Goal: Check status: Check status

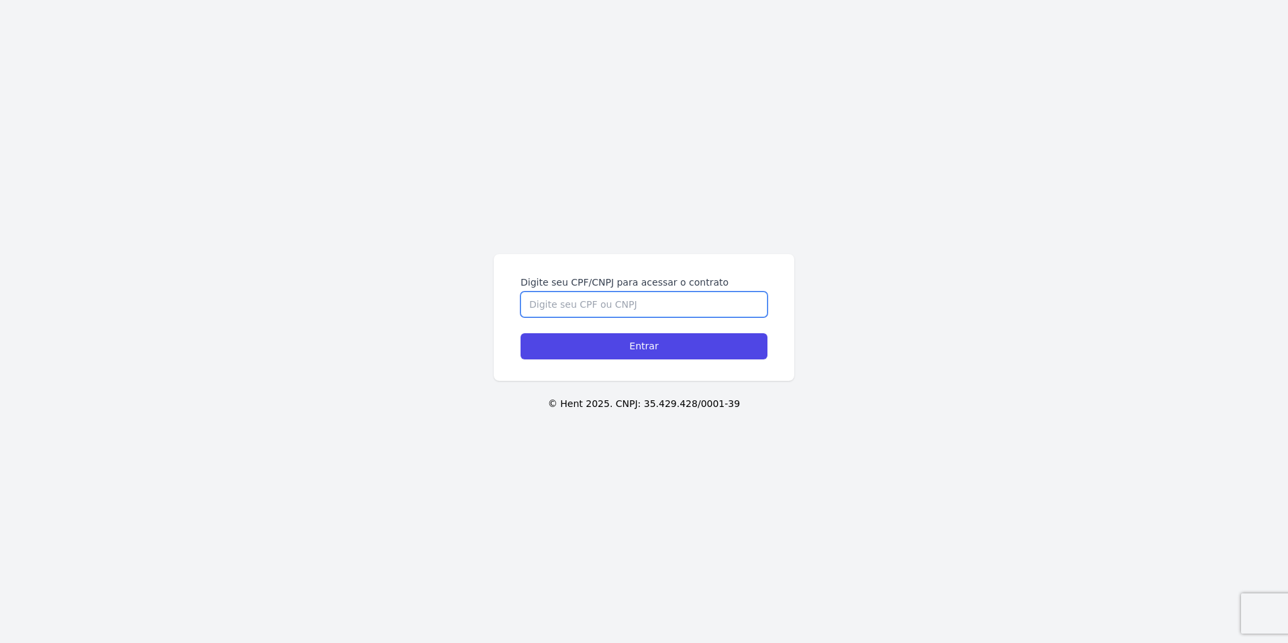
click at [666, 294] on input "Digite seu CPF/CNPJ para acessar o contrato" at bounding box center [643, 304] width 247 height 25
type input "10313778400"
click at [520, 333] on input "Entrar" at bounding box center [643, 346] width 247 height 26
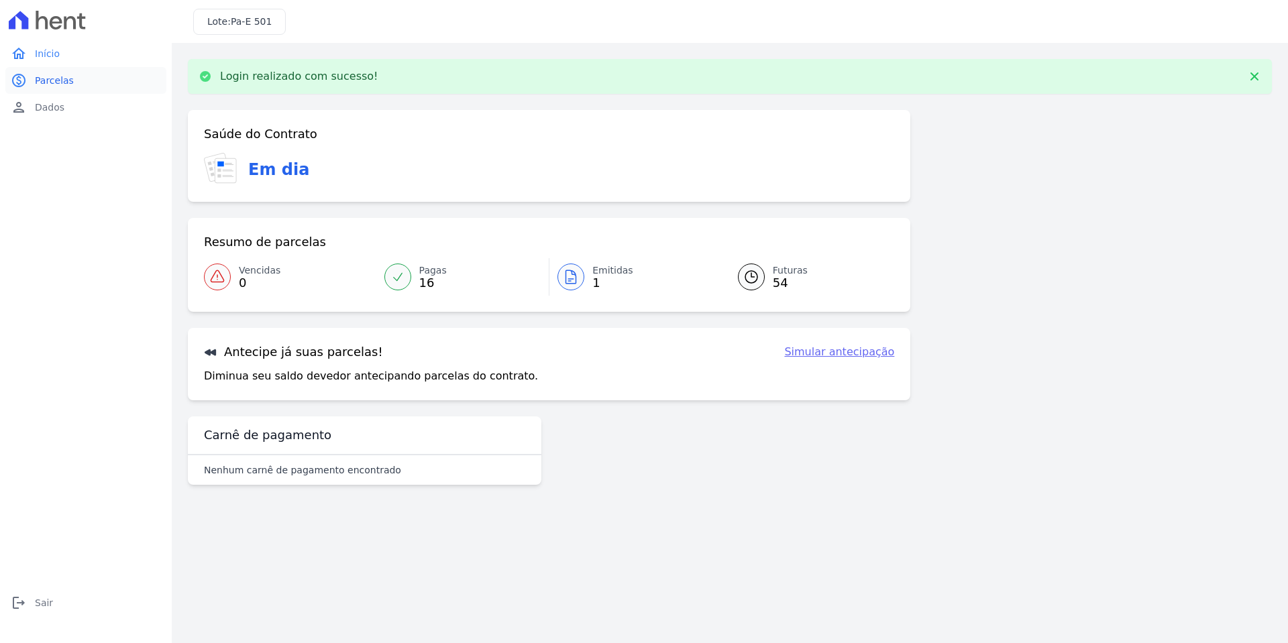
click at [56, 82] on span "Parcelas" at bounding box center [54, 80] width 39 height 13
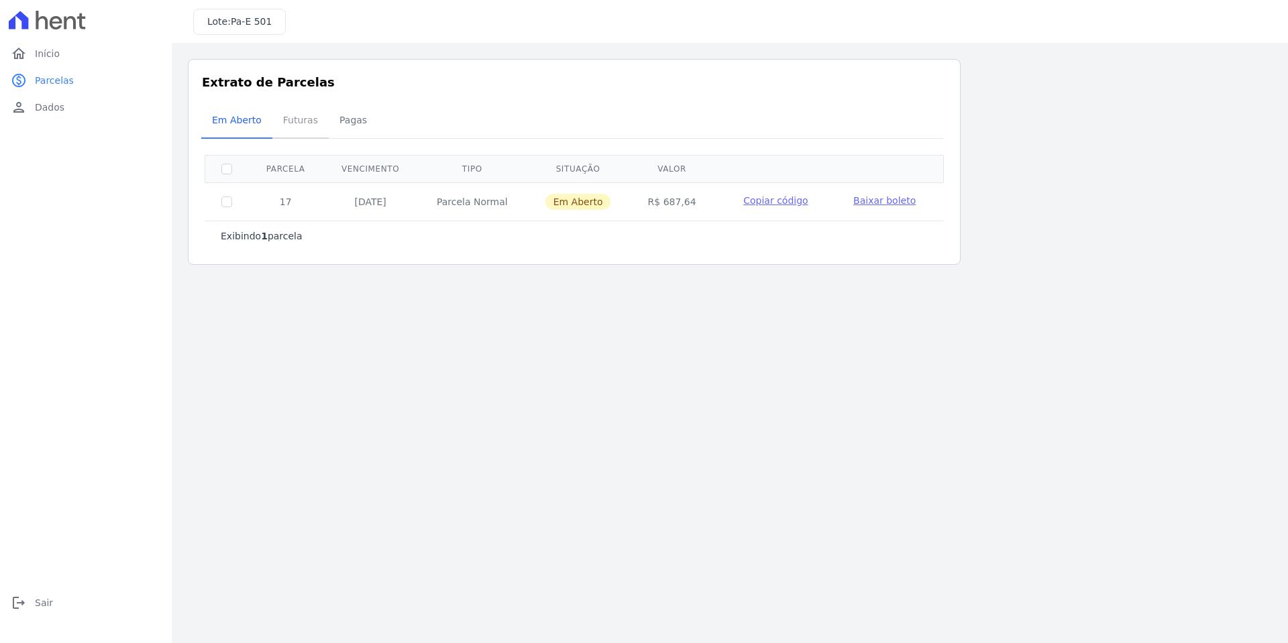
click at [298, 128] on span "Futuras" at bounding box center [300, 120] width 51 height 27
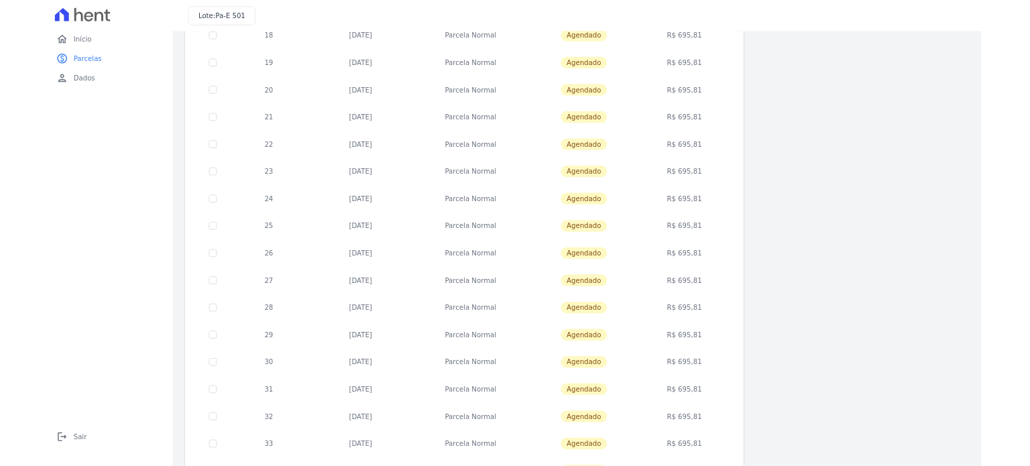
scroll to position [268, 0]
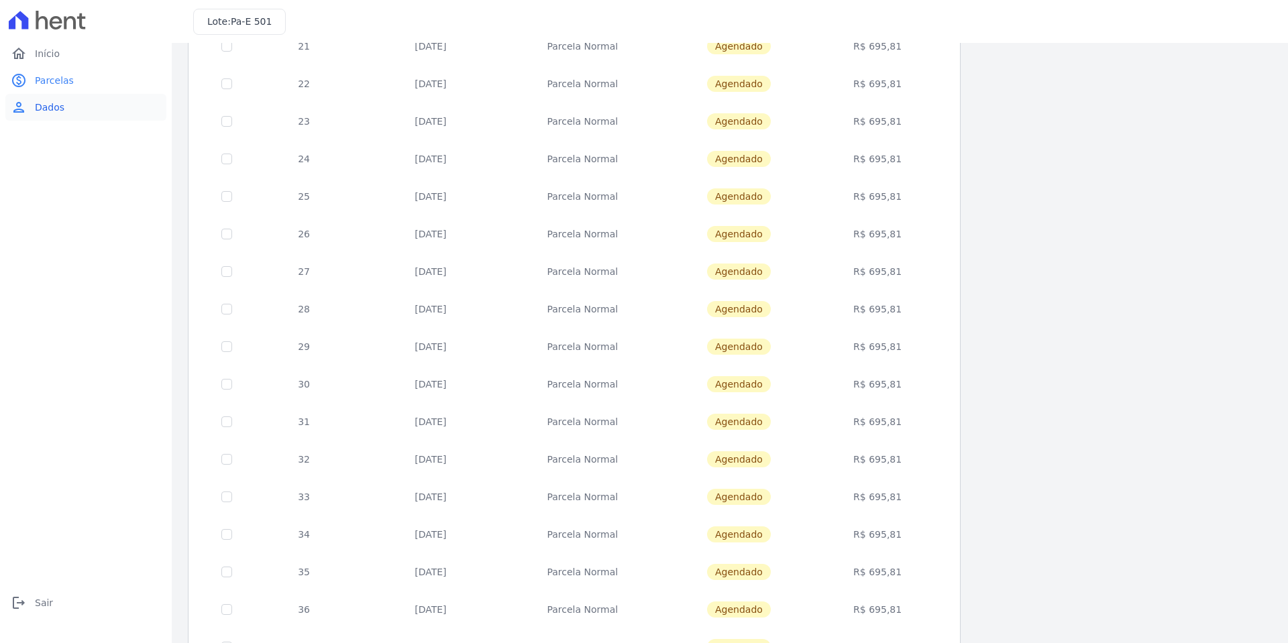
click at [60, 113] on span "Dados" at bounding box center [50, 107] width 30 height 13
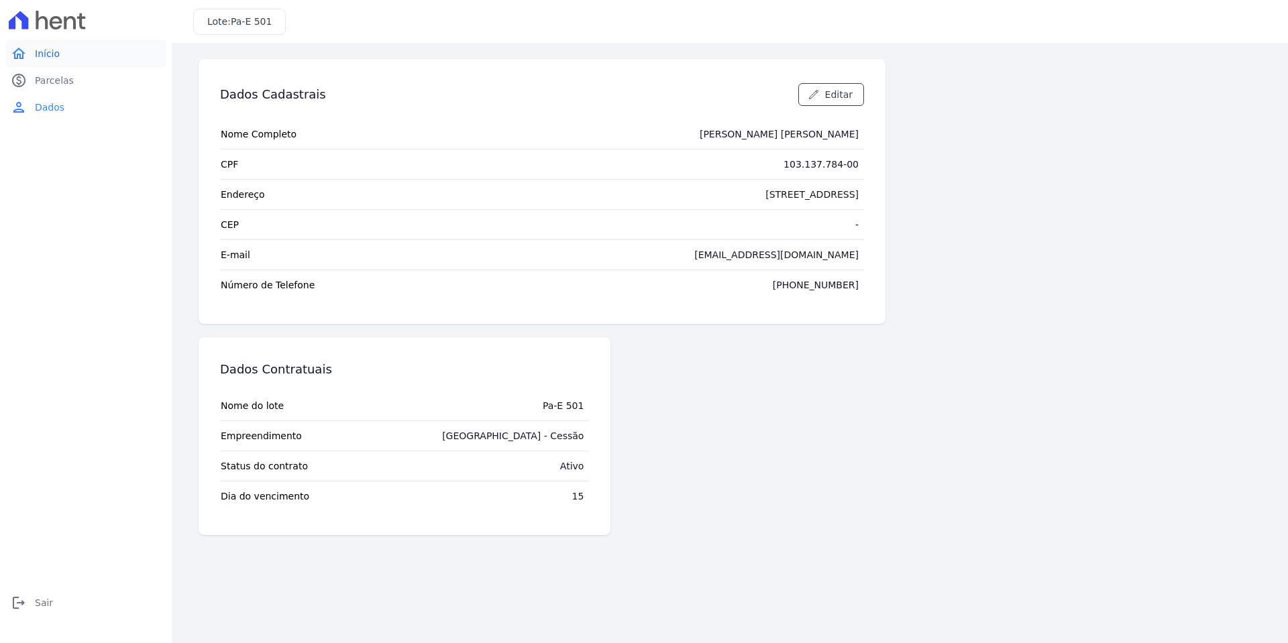
click at [48, 50] on span "Início" at bounding box center [47, 53] width 25 height 13
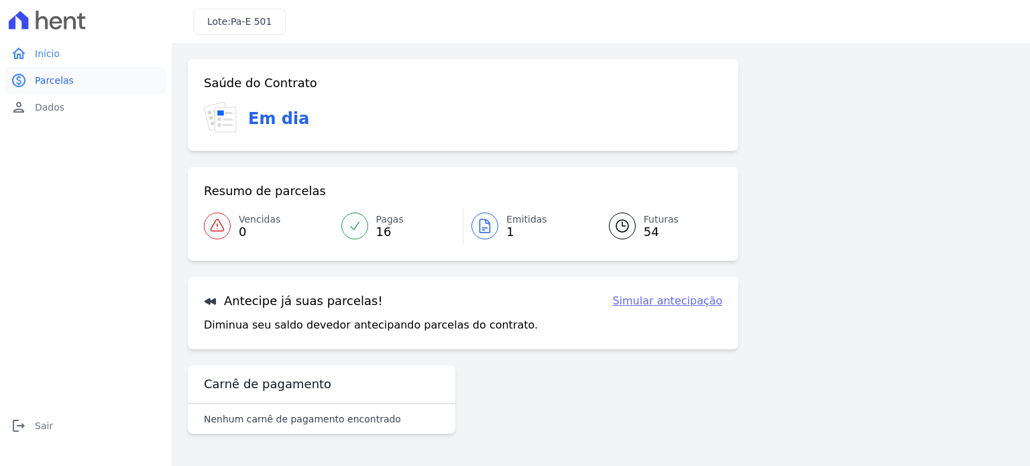
click at [37, 74] on span "Parcelas" at bounding box center [54, 80] width 39 height 13
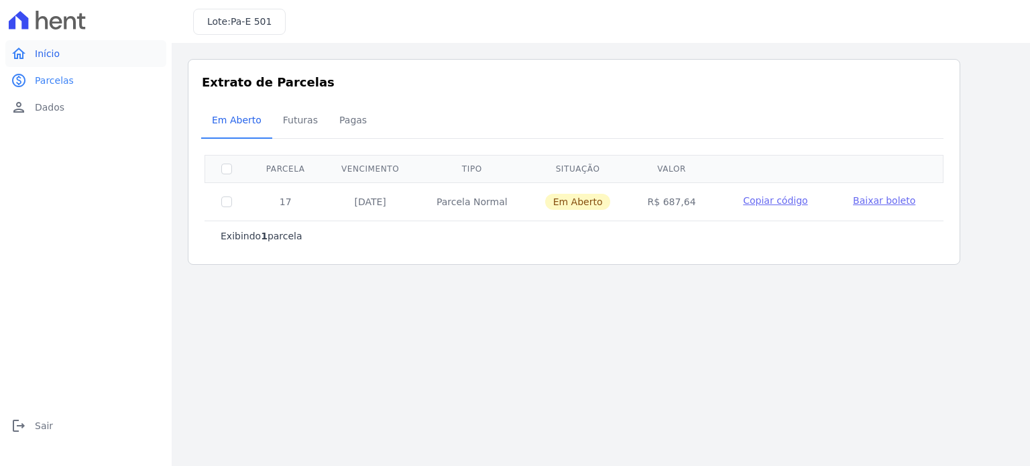
click at [43, 58] on span "Início" at bounding box center [47, 53] width 25 height 13
